Goal: Task Accomplishment & Management: Manage account settings

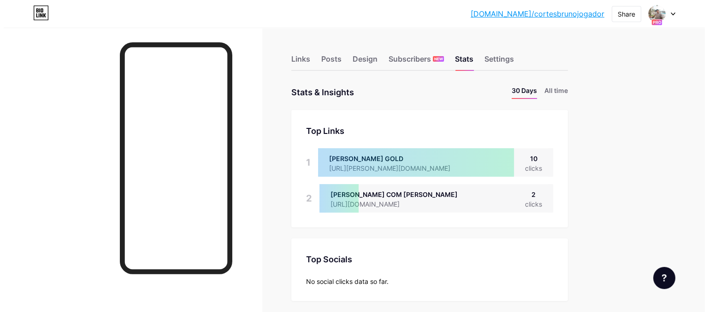
scroll to position [312, 700]
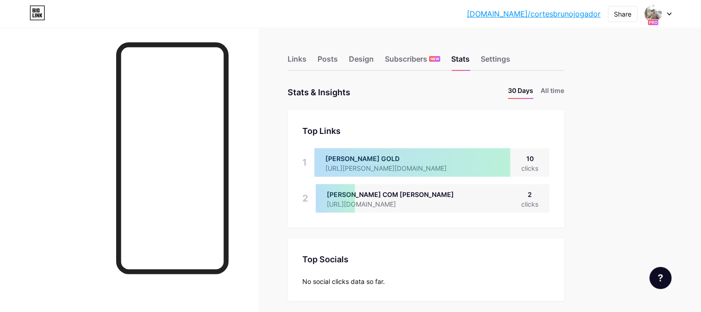
click at [454, 199] on div "[PERSON_NAME] COM [PERSON_NAME]" at bounding box center [390, 195] width 127 height 10
click at [348, 60] on div "Links Posts Design Subscribers NEW Stats Settings" at bounding box center [426, 55] width 276 height 32
click at [306, 65] on div "Links" at bounding box center [297, 61] width 19 height 17
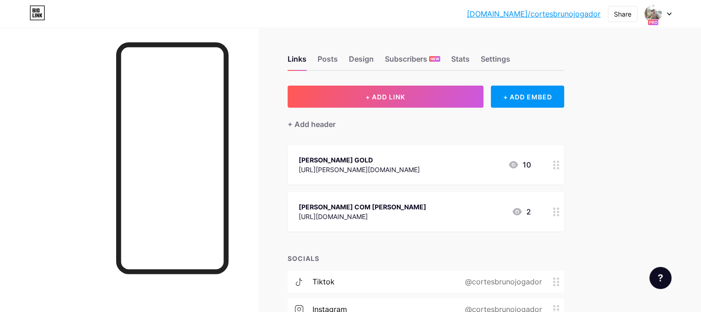
click at [523, 211] on icon at bounding box center [516, 211] width 11 height 11
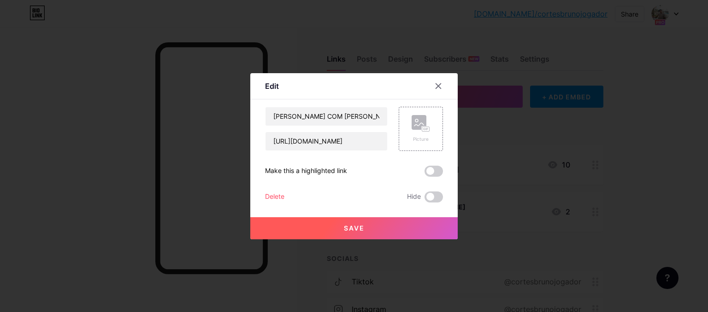
click at [346, 153] on div "[PERSON_NAME] COM [PERSON_NAME] [URL][DOMAIN_NAME] Picture Make this a highligh…" at bounding box center [354, 155] width 178 height 96
click at [347, 145] on input "[URL][DOMAIN_NAME]" at bounding box center [326, 141] width 122 height 18
drag, startPoint x: 267, startPoint y: 144, endPoint x: 478, endPoint y: 126, distance: 211.3
click at [478, 126] on div "Edit Content YouTube Play YouTube video without leaving your page. ADD Vimeo Pl…" at bounding box center [354, 156] width 708 height 312
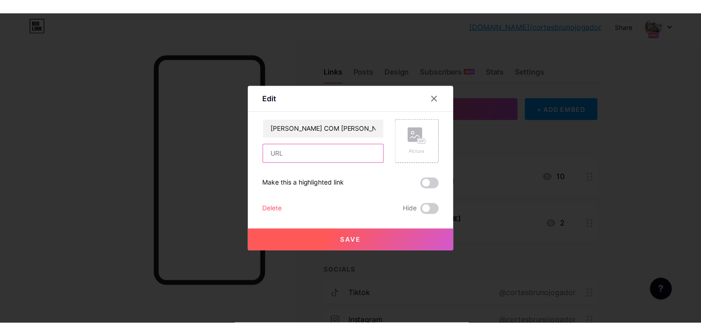
scroll to position [0, 0]
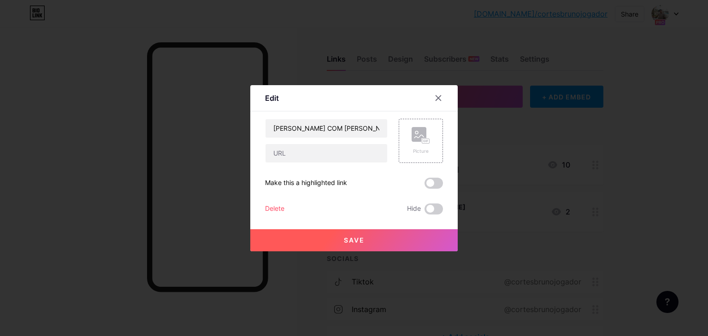
click at [382, 39] on div at bounding box center [354, 168] width 708 height 336
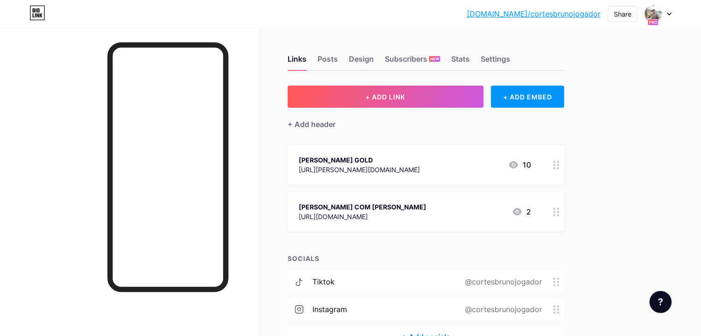
click at [643, 115] on div "[DOMAIN_NAME]/[PERSON_NAME]... [DOMAIN_NAME]/cortesbrunojogador Share Switch ac…" at bounding box center [350, 197] width 701 height 394
click at [338, 61] on div "Posts" at bounding box center [327, 61] width 20 height 17
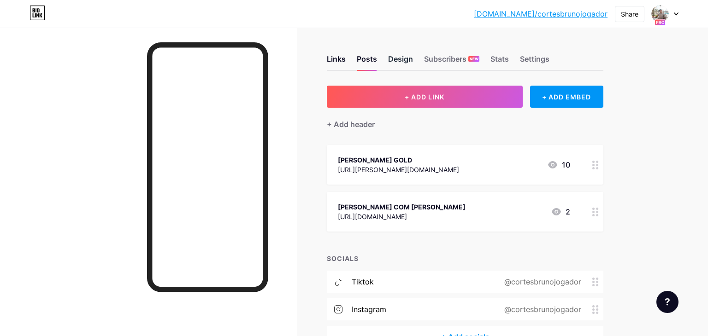
click at [389, 62] on div "Design" at bounding box center [400, 61] width 25 height 17
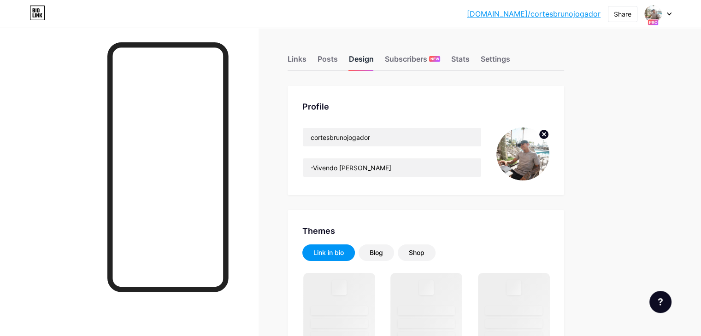
click at [374, 64] on div "Design" at bounding box center [361, 61] width 25 height 17
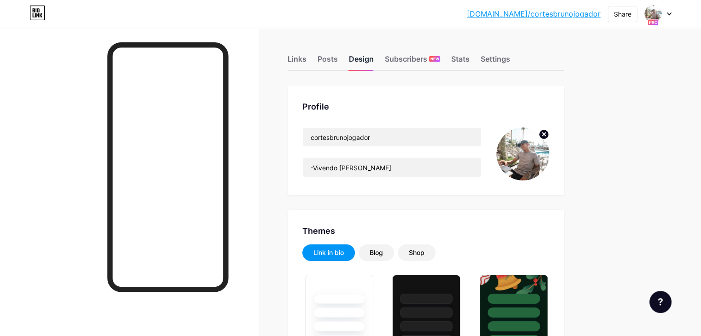
type input "#000000"
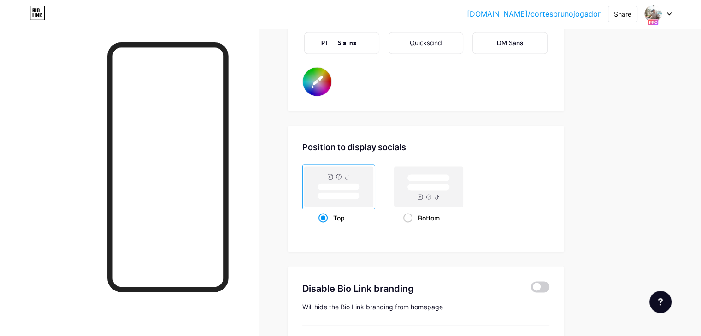
scroll to position [1768, 0]
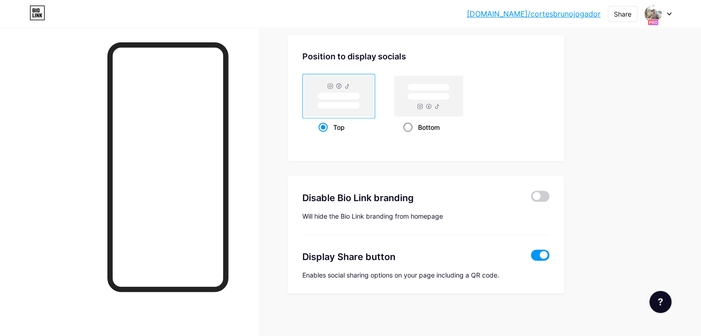
click at [412, 125] on span at bounding box center [407, 127] width 9 height 9
click at [409, 136] on input "Bottom" at bounding box center [406, 139] width 6 height 6
radio input "true"
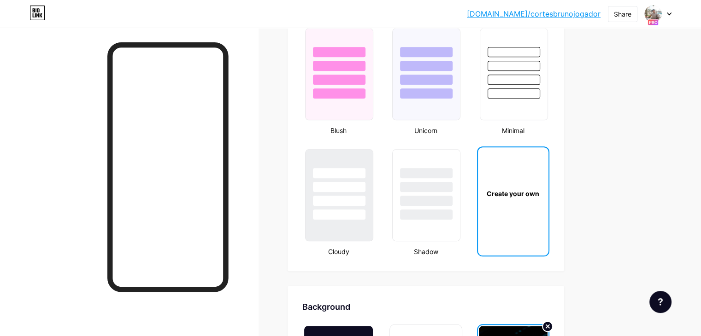
scroll to position [1030, 0]
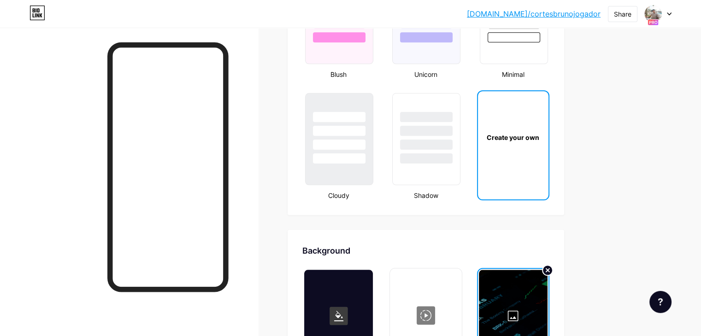
click at [542, 137] on div "Create your own" at bounding box center [512, 138] width 67 height 10
type input "#000000"
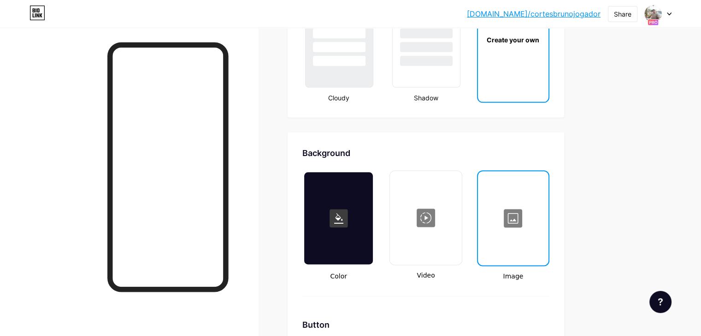
scroll to position [990, 0]
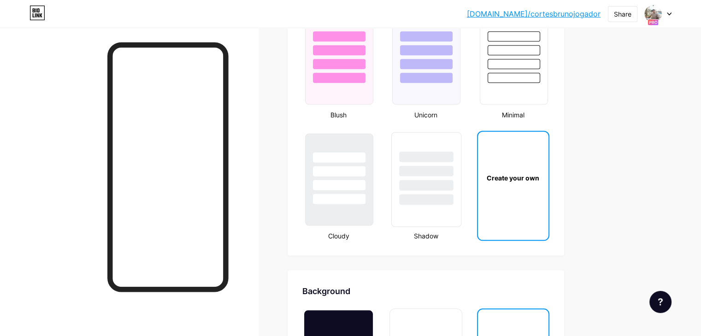
click at [461, 214] on div at bounding box center [426, 179] width 70 height 95
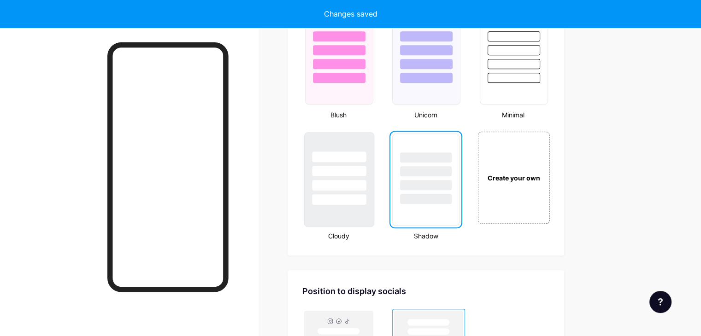
click at [374, 188] on div at bounding box center [339, 169] width 69 height 72
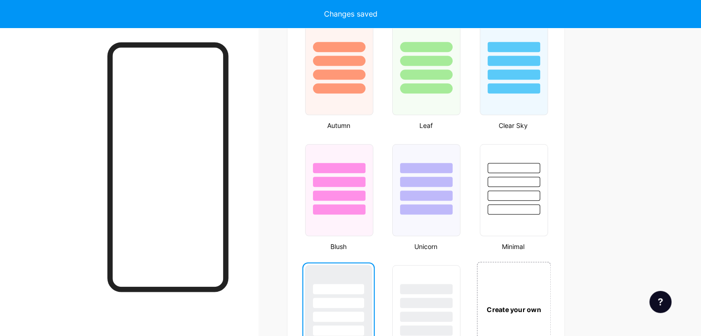
scroll to position [852, 0]
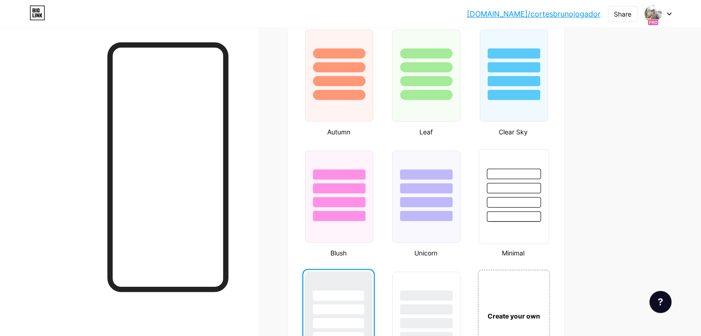
click at [540, 200] on div at bounding box center [514, 202] width 54 height 11
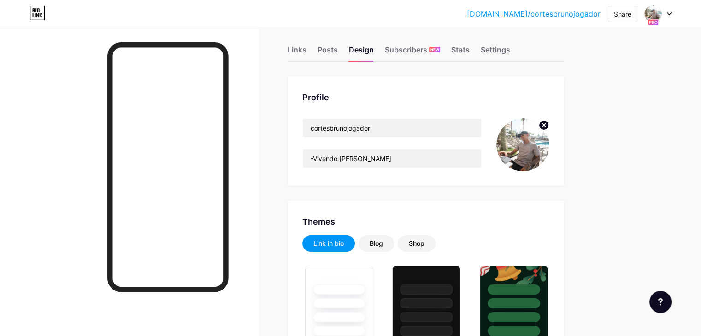
scroll to position [0, 0]
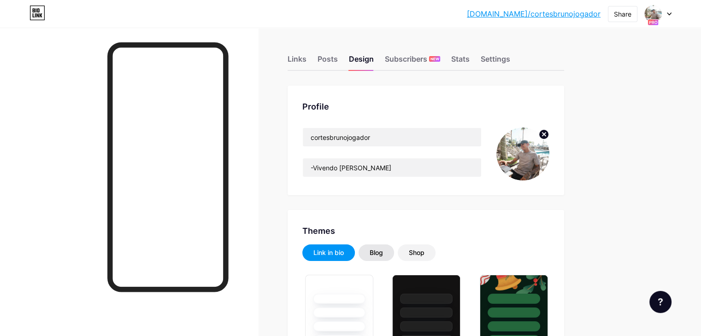
click at [383, 249] on div "Blog" at bounding box center [376, 252] width 13 height 9
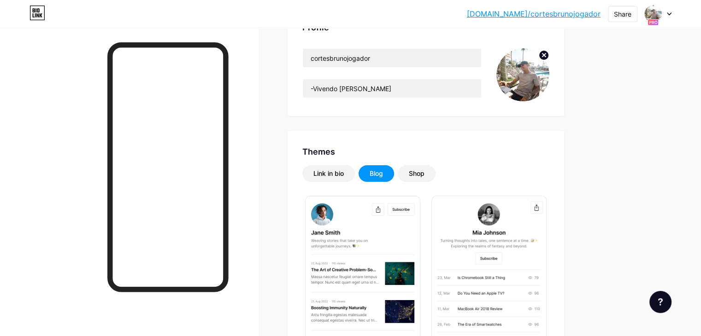
scroll to position [18, 0]
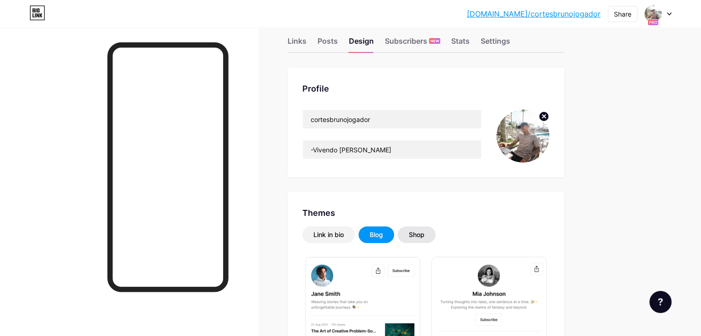
click at [424, 236] on div "Shop" at bounding box center [417, 234] width 16 height 9
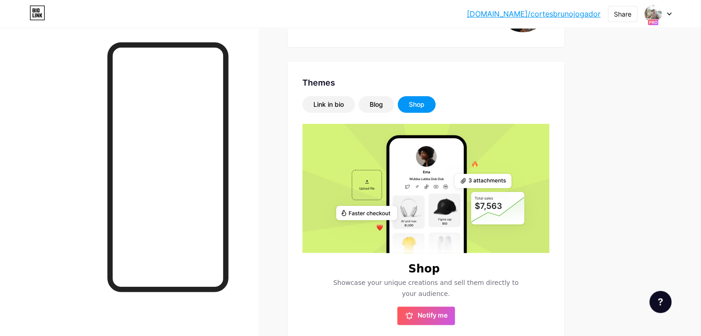
scroll to position [241, 0]
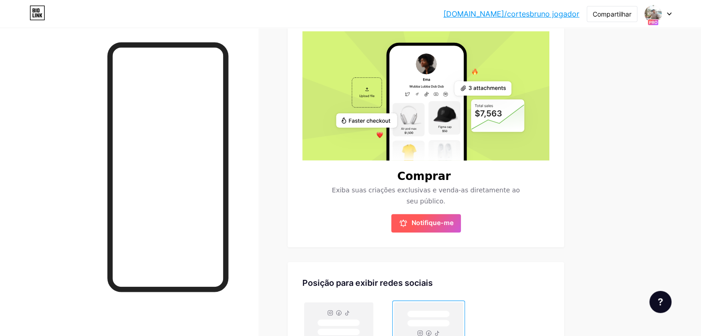
click at [453, 219] on font "Notifique-me" at bounding box center [432, 223] width 42 height 8
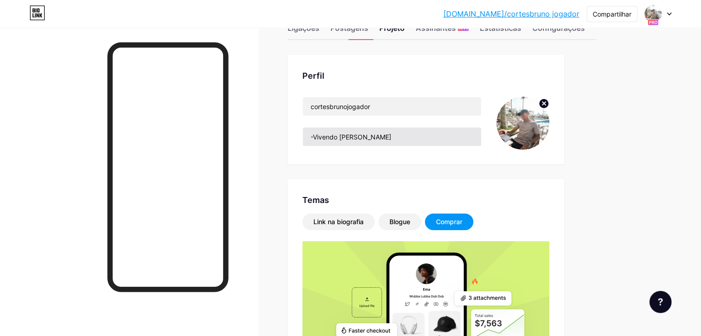
scroll to position [0, 0]
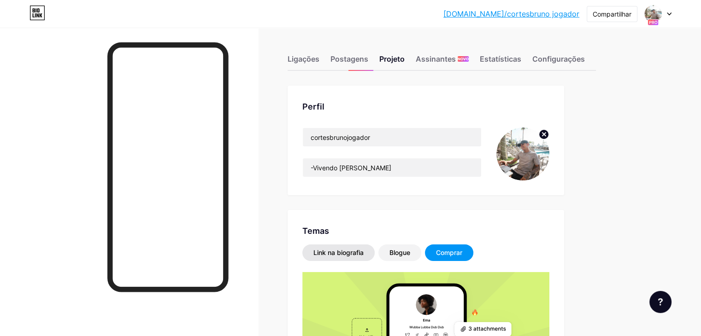
click at [364, 257] on div "Link na biografia" at bounding box center [338, 252] width 50 height 9
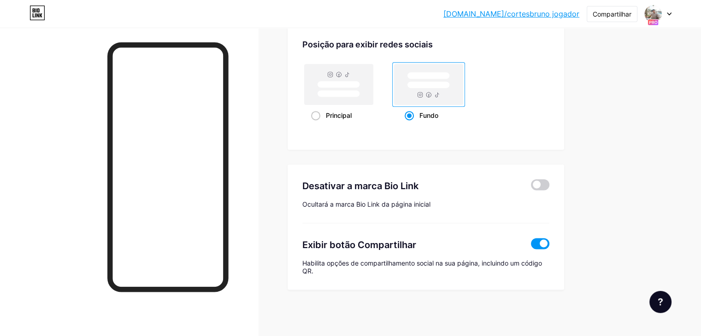
scroll to position [1013, 0]
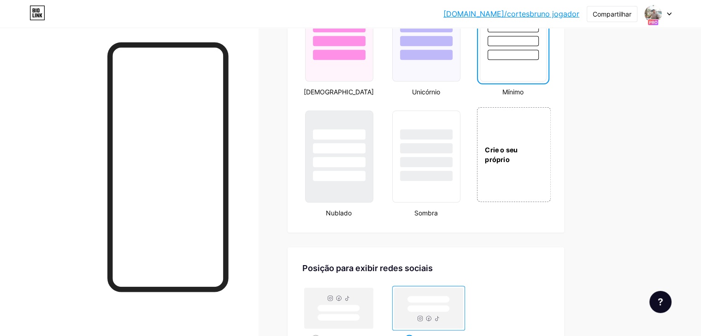
click at [543, 170] on div "Crie o seu próprio" at bounding box center [513, 154] width 74 height 95
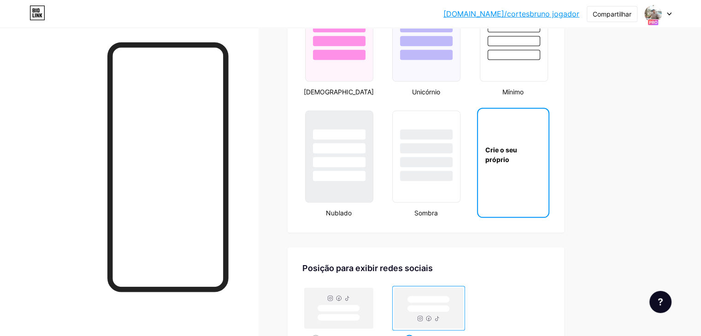
click at [517, 163] on font "Crie o seu próprio" at bounding box center [501, 155] width 32 height 18
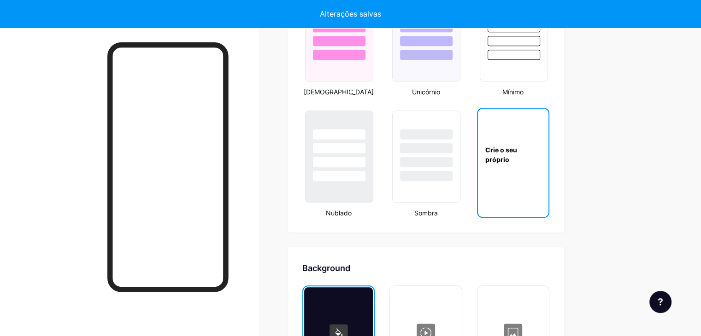
type input "#ffffff"
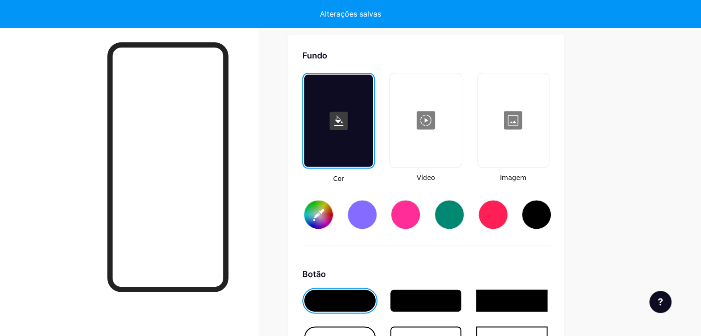
scroll to position [1229, 0]
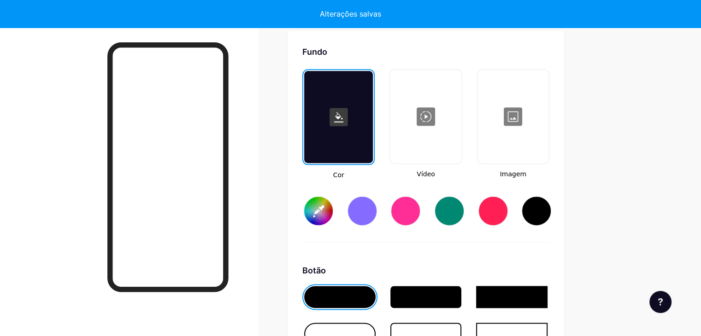
type input "#ffffff"
type input "#000000"
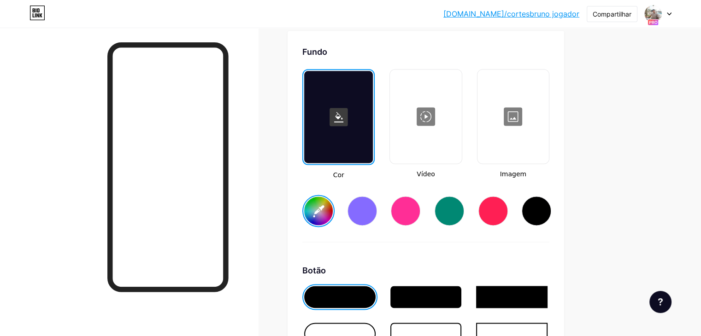
click at [377, 219] on div at bounding box center [361, 210] width 29 height 29
click at [420, 213] on div at bounding box center [405, 210] width 29 height 29
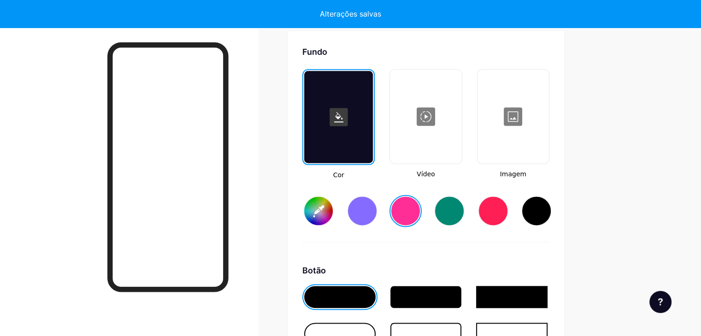
click at [464, 219] on div at bounding box center [449, 210] width 29 height 29
type input "#008873"
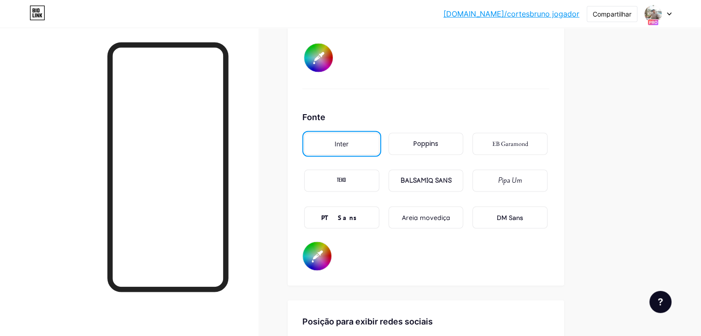
scroll to position [1552, 0]
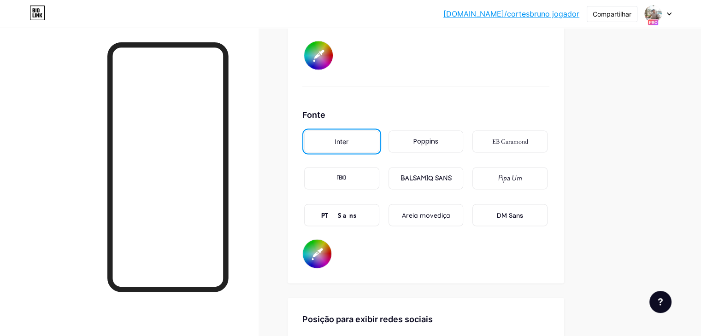
click at [464, 189] on div "BALSAMIQ SANS" at bounding box center [425, 178] width 75 height 22
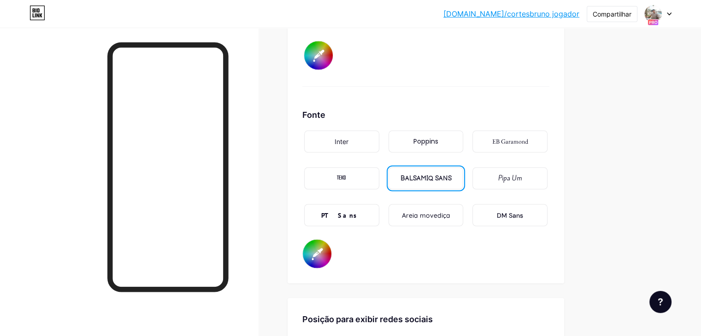
click at [362, 219] on font "PT Sans" at bounding box center [341, 215] width 41 height 8
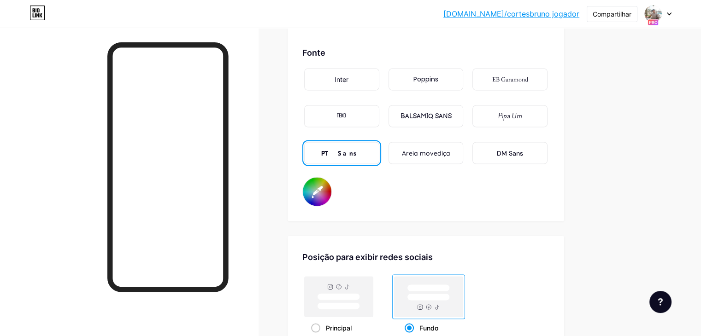
scroll to position [1598, 0]
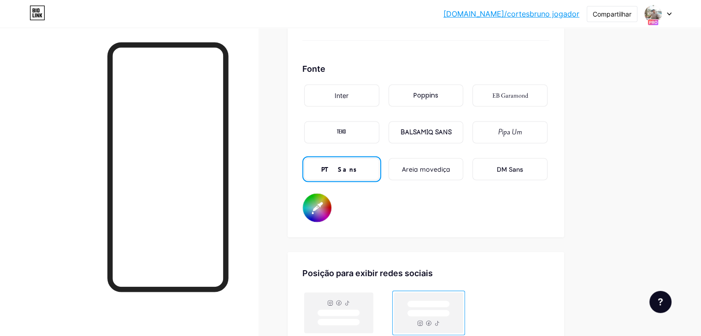
click at [523, 170] on div "DM Sans" at bounding box center [510, 169] width 26 height 10
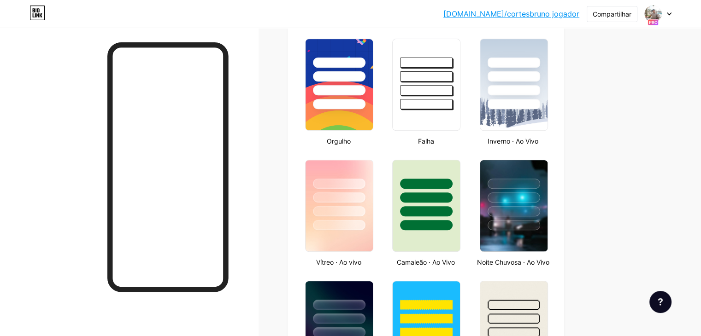
scroll to position [0, 0]
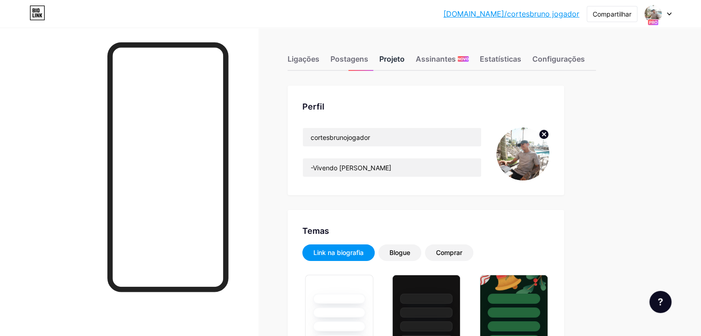
click at [405, 62] on font "Projeto" at bounding box center [391, 58] width 25 height 9
click at [368, 60] on font "Postagens" at bounding box center [349, 58] width 38 height 9
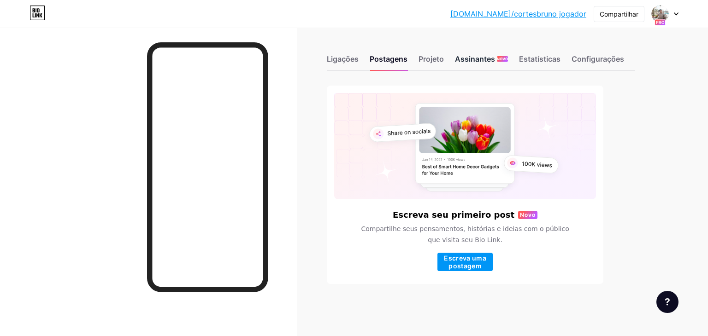
click at [481, 62] on font "Assinantes" at bounding box center [475, 58] width 40 height 9
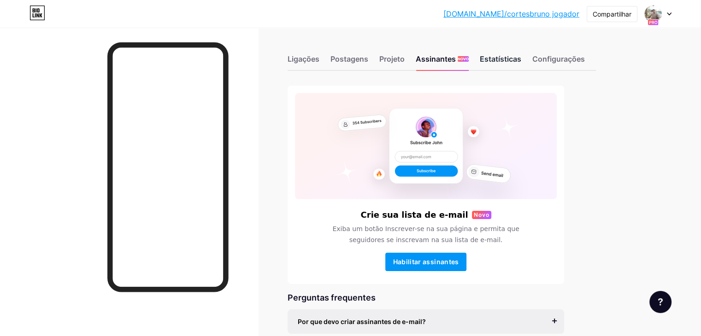
click at [544, 70] on div "Ligações Postagens Projeto Assinantes NOVO Estatísticas Configurações" at bounding box center [442, 55] width 308 height 32
click at [521, 58] on font "Estatísticas" at bounding box center [500, 58] width 41 height 9
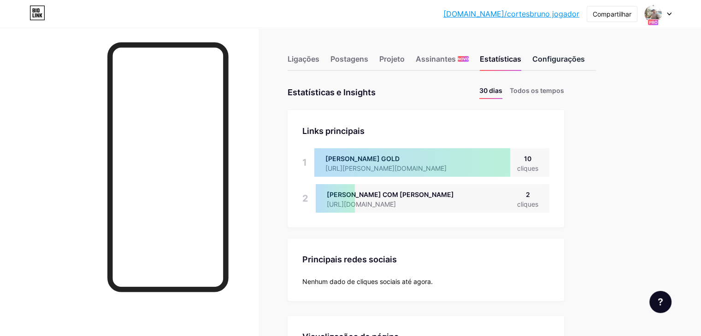
click at [580, 63] on div "Configurações" at bounding box center [558, 61] width 53 height 17
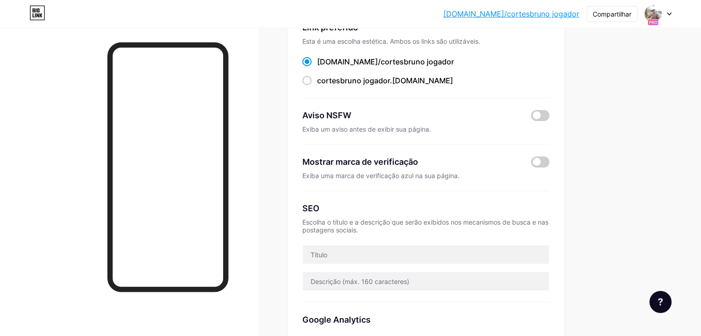
scroll to position [92, 0]
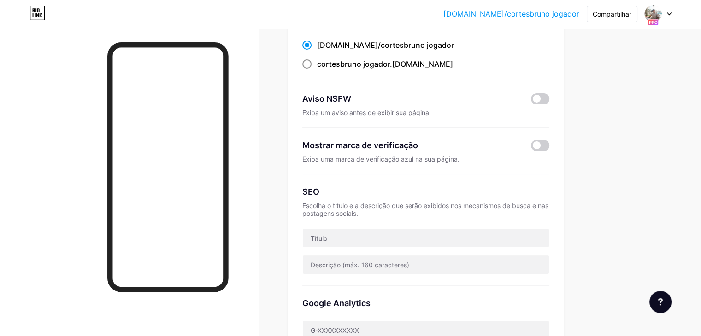
click at [351, 66] on label "cortesbruno jogador .[DOMAIN_NAME]" at bounding box center [377, 64] width 151 height 11
click at [323, 70] on input "cortesbruno jogador .[DOMAIN_NAME]" at bounding box center [320, 73] width 6 height 6
radio input "true"
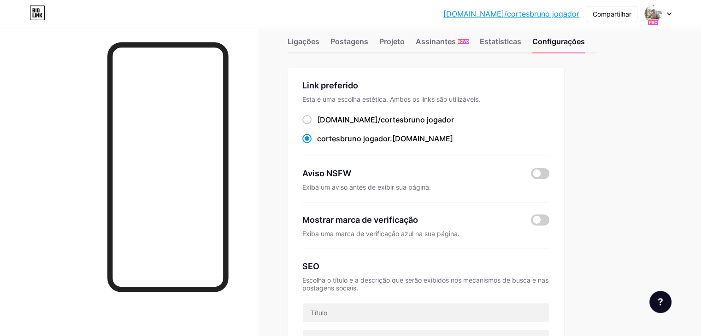
scroll to position [0, 0]
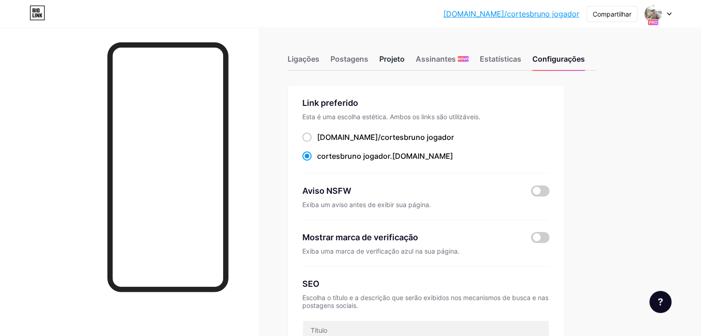
click at [405, 63] on font "Projeto" at bounding box center [391, 58] width 25 height 9
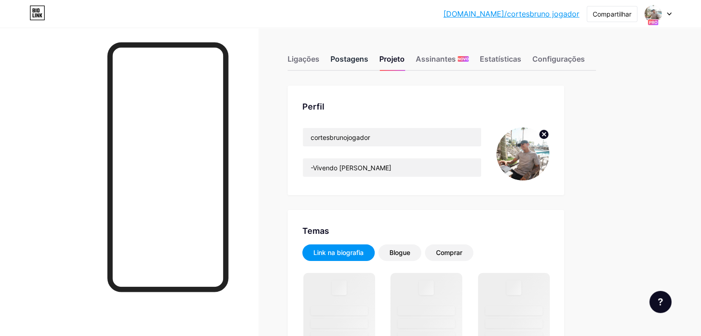
click at [368, 62] on font "Postagens" at bounding box center [349, 58] width 38 height 9
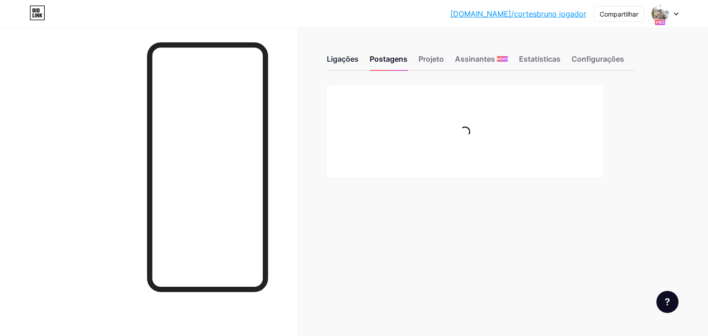
click at [354, 62] on font "Ligações" at bounding box center [343, 58] width 32 height 9
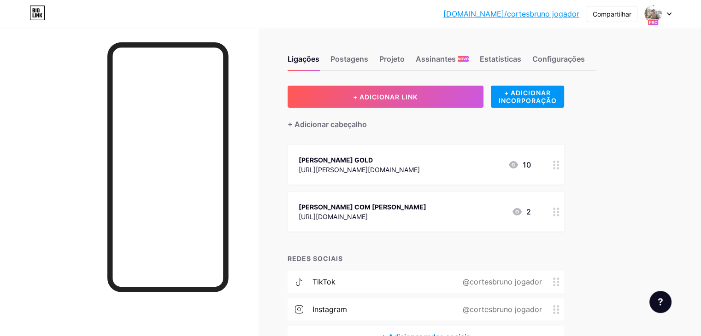
click at [696, 116] on div "[DOMAIN_NAME]/[PERSON_NAME]... [DOMAIN_NAME]/cortesbruno jogador Compartilhar T…" at bounding box center [350, 197] width 701 height 394
